Goal: Transaction & Acquisition: Purchase product/service

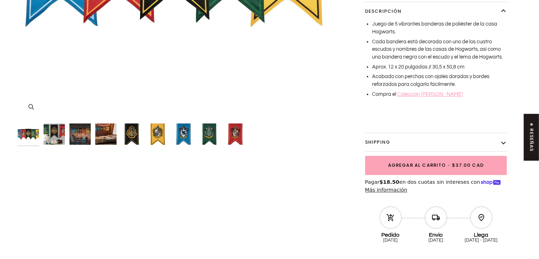
scroll to position [517, 0]
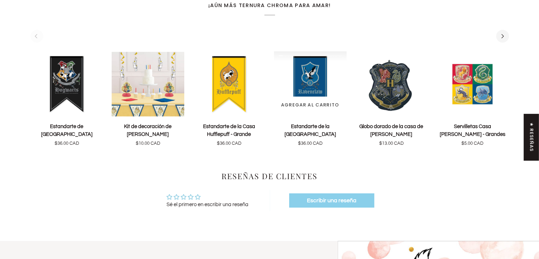
click at [306, 74] on img "Estandarte de la Casa Ravenclaw - Grande" at bounding box center [310, 84] width 73 height 66
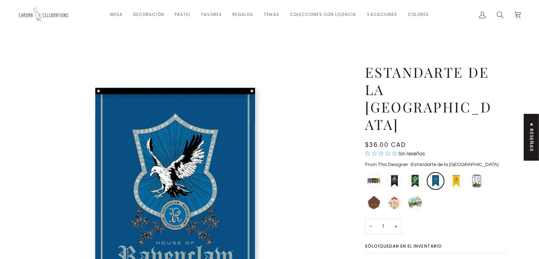
click at [175, 151] on img "Estandarte de la Casa Ravenclaw - Grande" at bounding box center [175, 220] width 315 height 315
click at [202, 141] on img "Estandarte de la Casa Ravenclaw - Grande" at bounding box center [175, 220] width 315 height 315
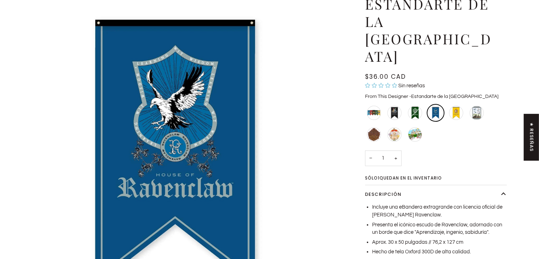
scroll to position [69, 0]
